Goal: Transaction & Acquisition: Purchase product/service

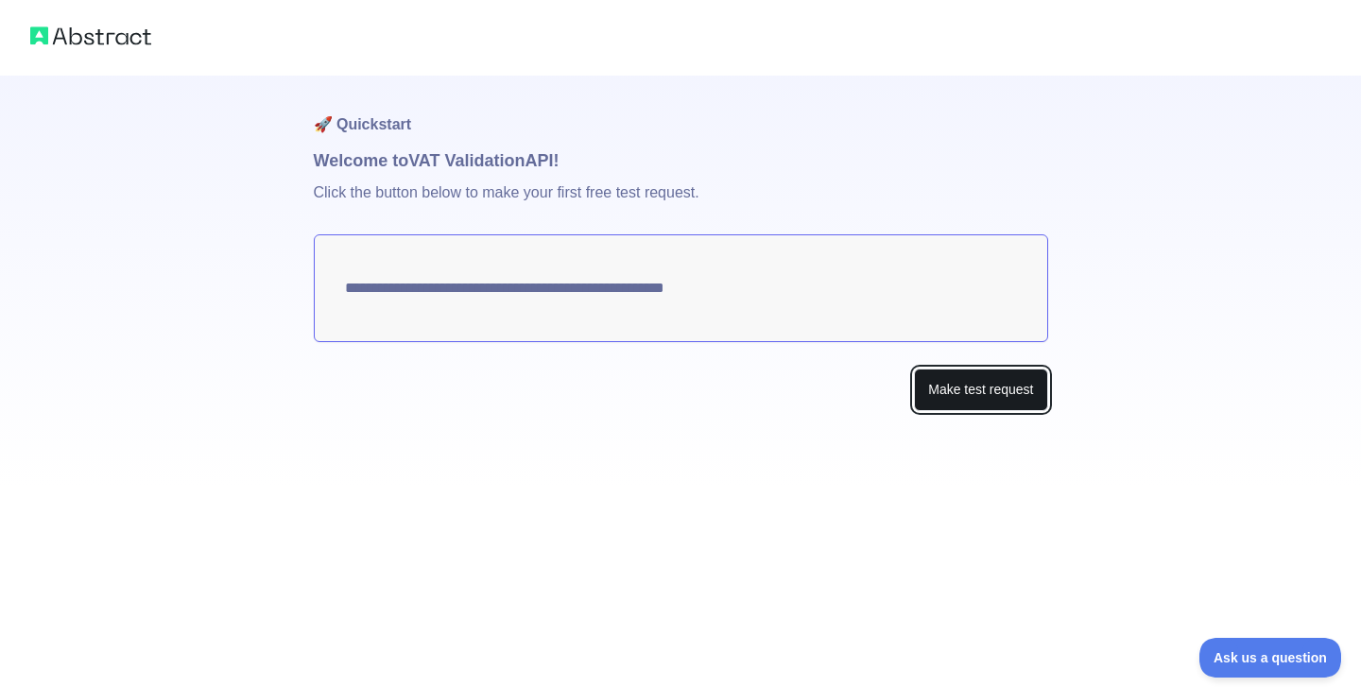
click at [936, 397] on button "Make test request" at bounding box center [980, 390] width 133 height 43
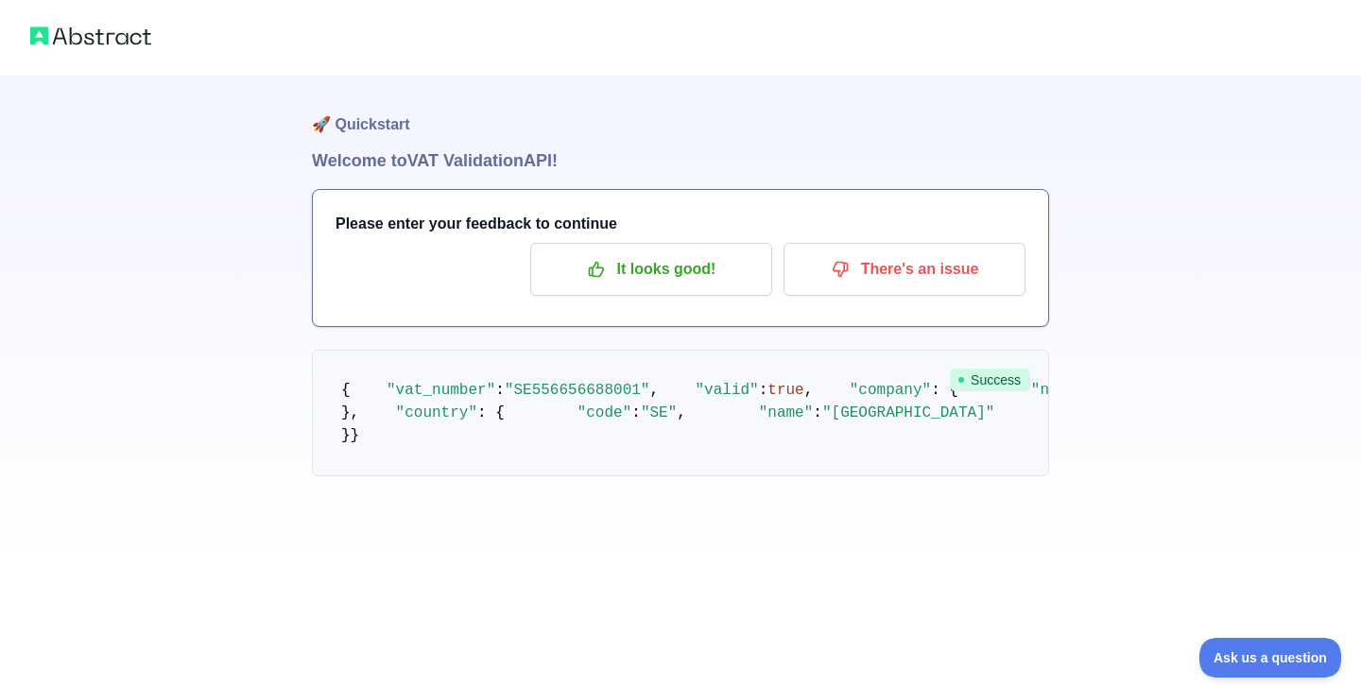
scroll to position [69, 0]
click at [898, 350] on pre "{ "vat_number" : "SE556656688001" , "valid" : true , "company" : { "name" : "GO…" at bounding box center [680, 413] width 737 height 127
click at [621, 382] on span ""SE556656688001"" at bounding box center [578, 390] width 146 height 17
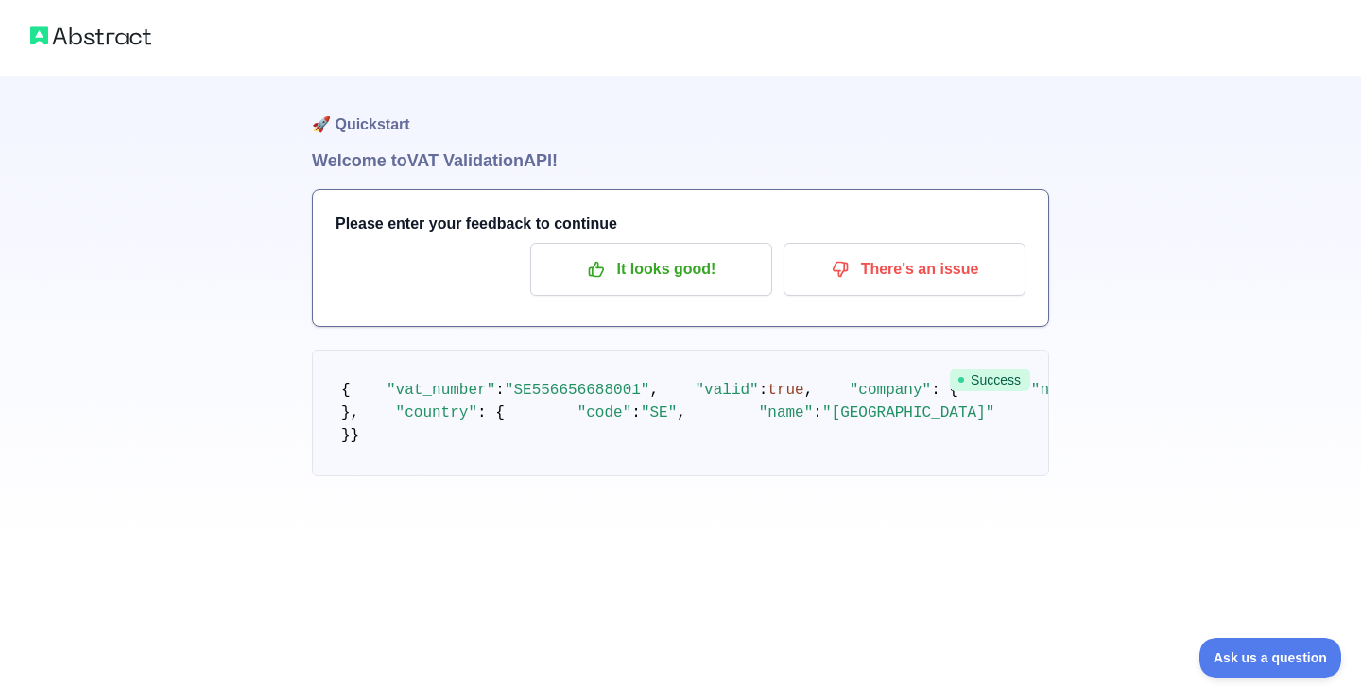
click at [629, 206] on div "Please enter your feedback to continue It looks good! There's an issue" at bounding box center [680, 258] width 735 height 136
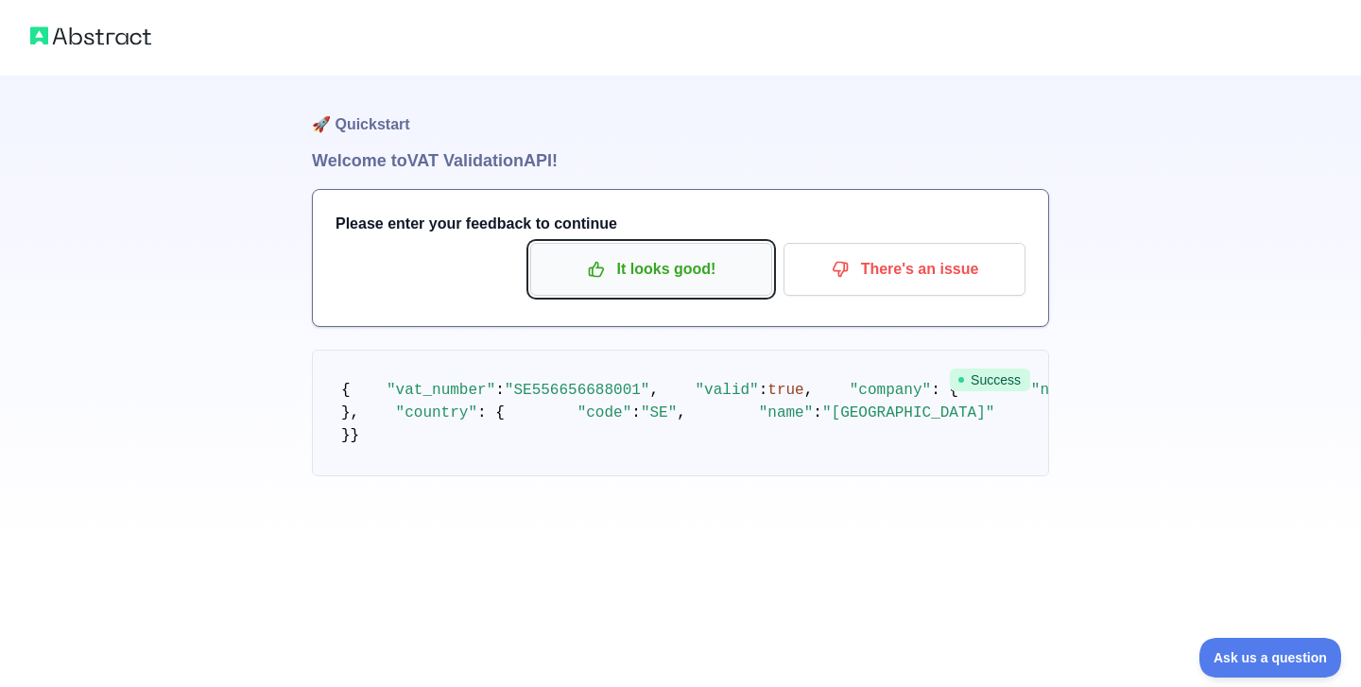
click at [630, 277] on p "It looks good!" at bounding box center [651, 269] width 214 height 32
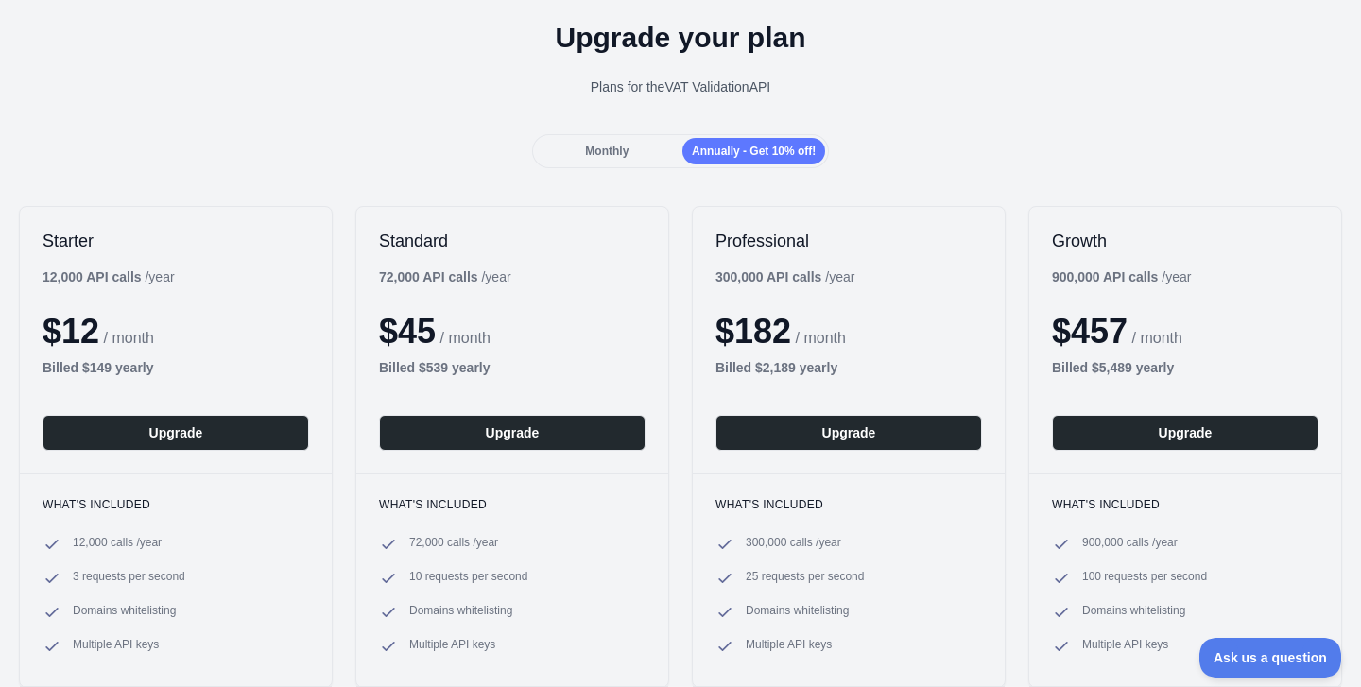
scroll to position [64, 0]
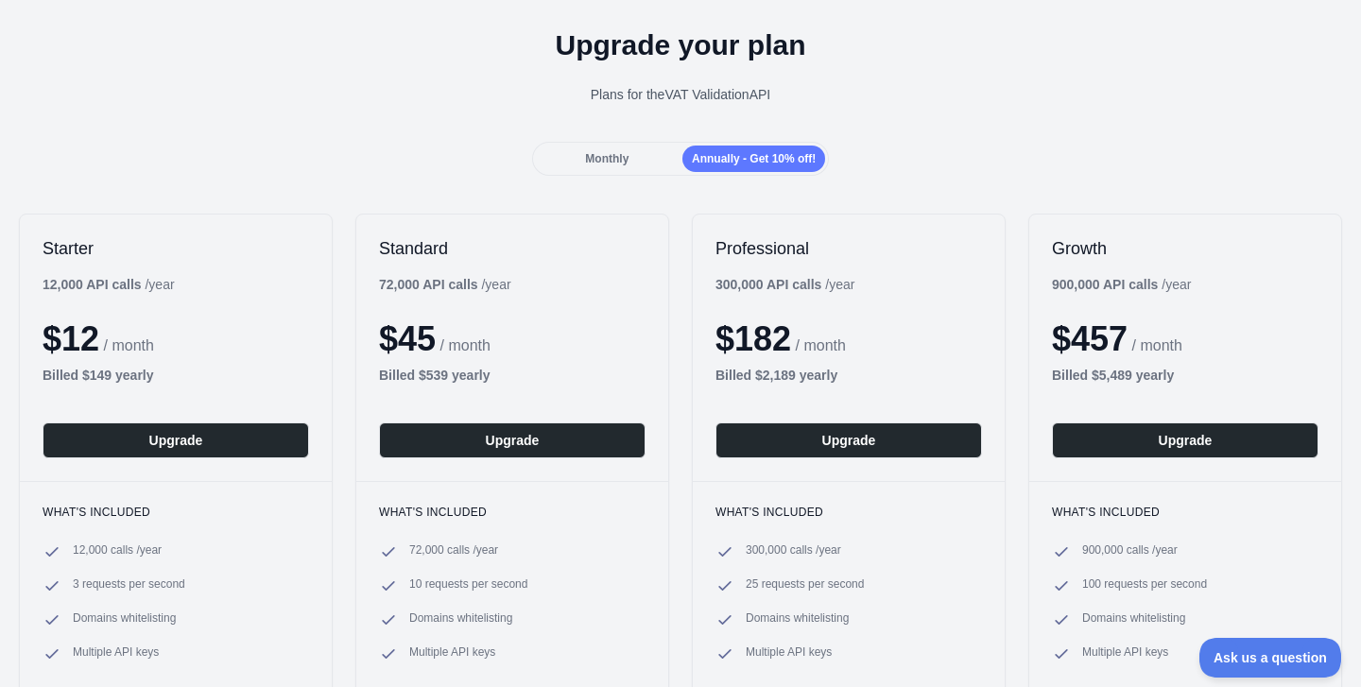
click at [613, 150] on div "Monthly" at bounding box center [607, 159] width 143 height 26
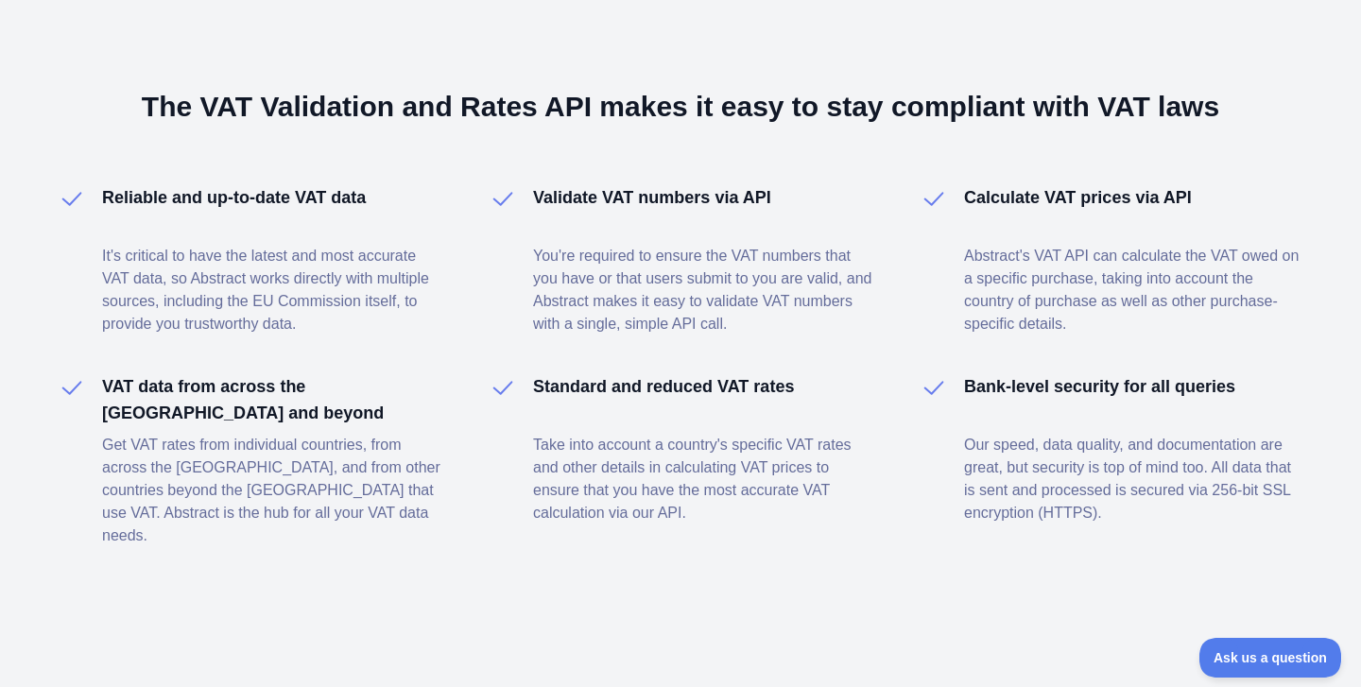
scroll to position [0, 0]
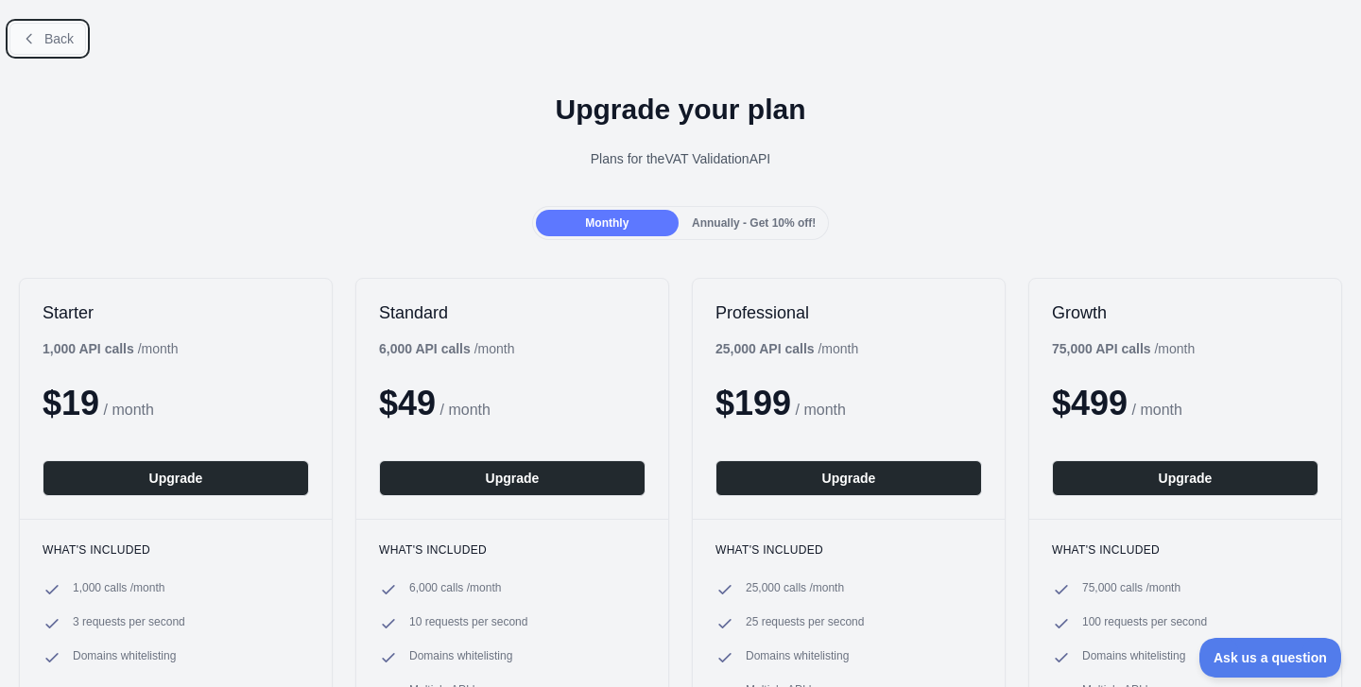
click at [53, 31] on span "Back" at bounding box center [58, 38] width 29 height 15
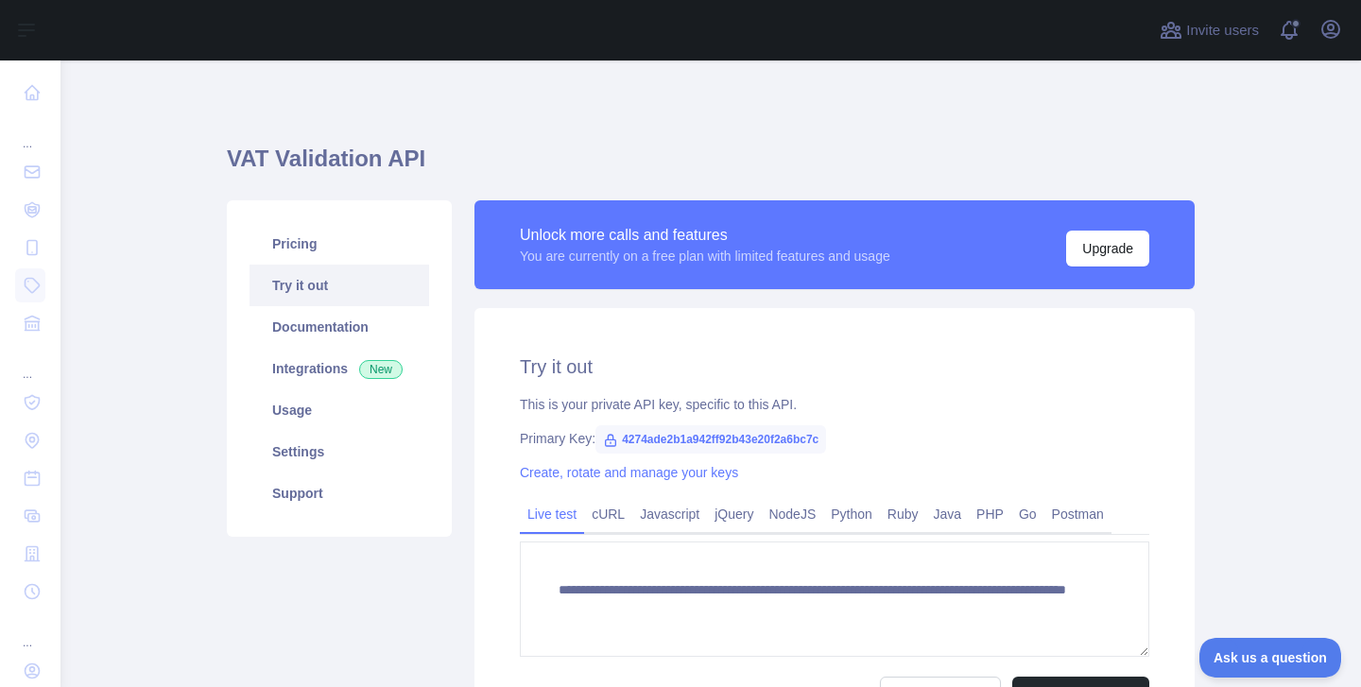
click at [826, 437] on span "4274ade2b1a942ff92b43e20f2a6bc7c" at bounding box center [710, 439] width 231 height 28
drag, startPoint x: 851, startPoint y: 437, endPoint x: 762, endPoint y: 430, distance: 90.1
click at [764, 431] on span "4274ade2b1a942ff92b43e20f2a6bc7c" at bounding box center [710, 439] width 231 height 28
click at [826, 440] on span "4274ade2b1a942ff92b43e20f2a6bc7c" at bounding box center [710, 439] width 231 height 28
drag, startPoint x: 848, startPoint y: 439, endPoint x: 621, endPoint y: 438, distance: 226.8
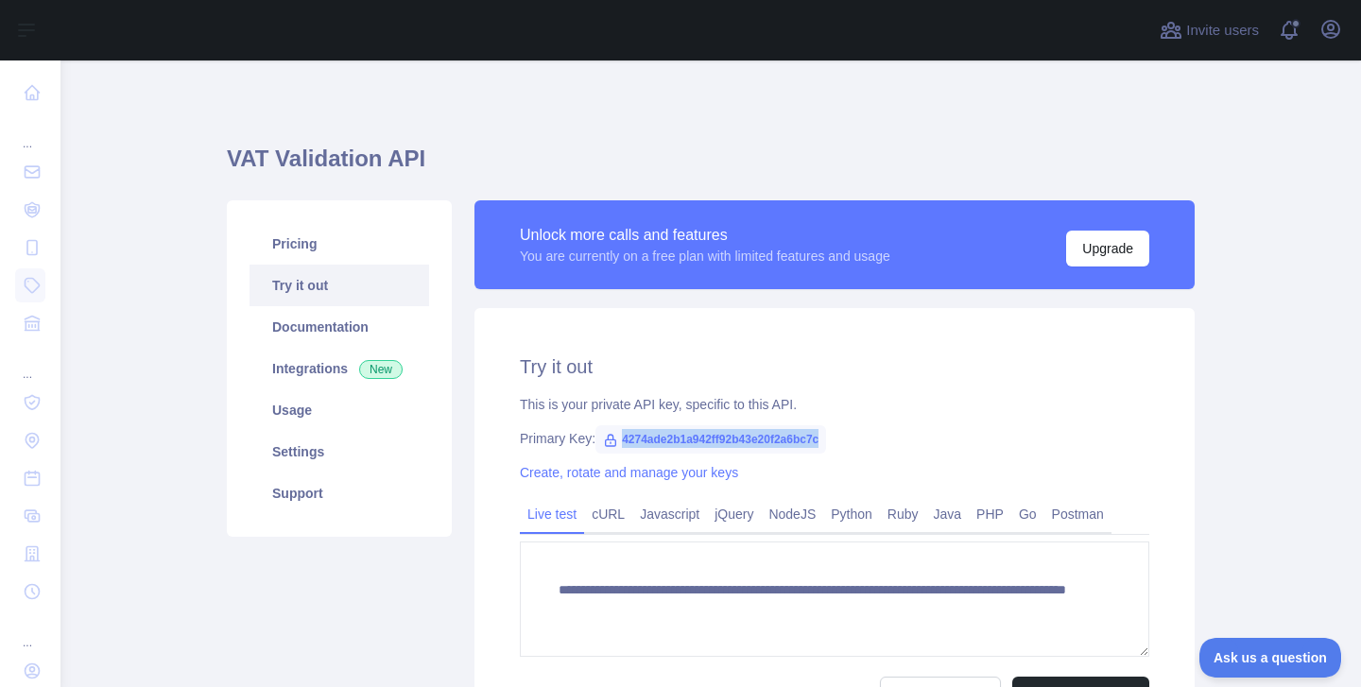
click at [621, 438] on span "4274ade2b1a942ff92b43e20f2a6bc7c" at bounding box center [710, 439] width 231 height 28
copy span "4274ade2b1a942ff92b43e20f2a6bc7c"
